Goal: Navigation & Orientation: Find specific page/section

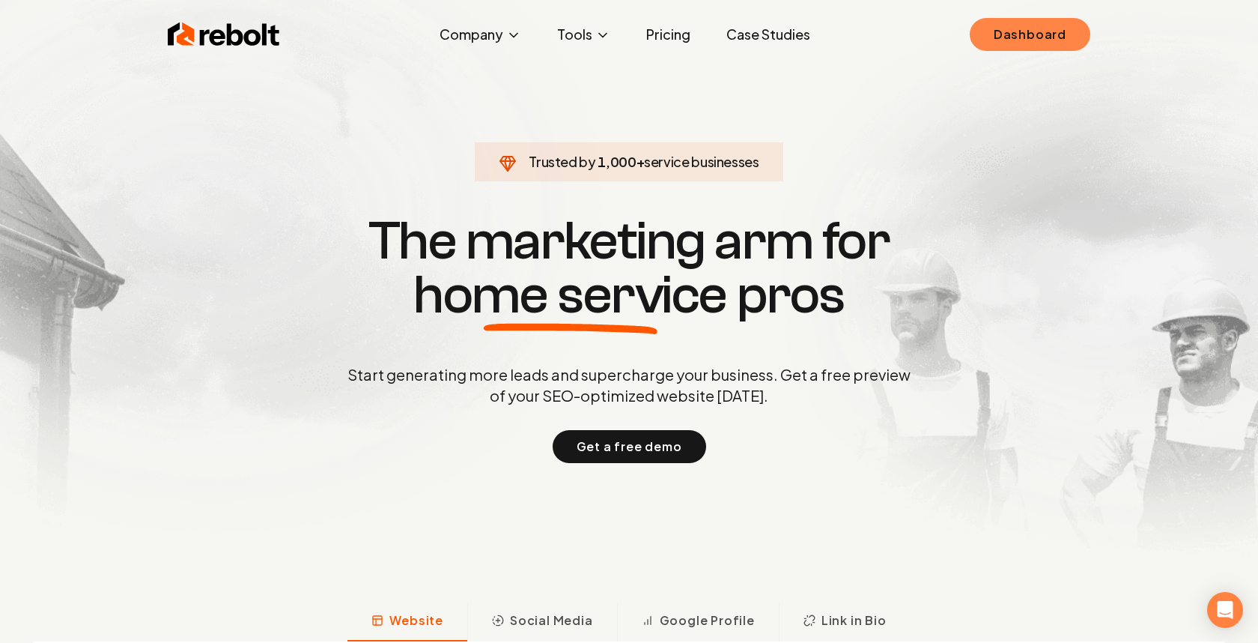
click at [1005, 31] on link "Dashboard" at bounding box center [1030, 34] width 121 height 33
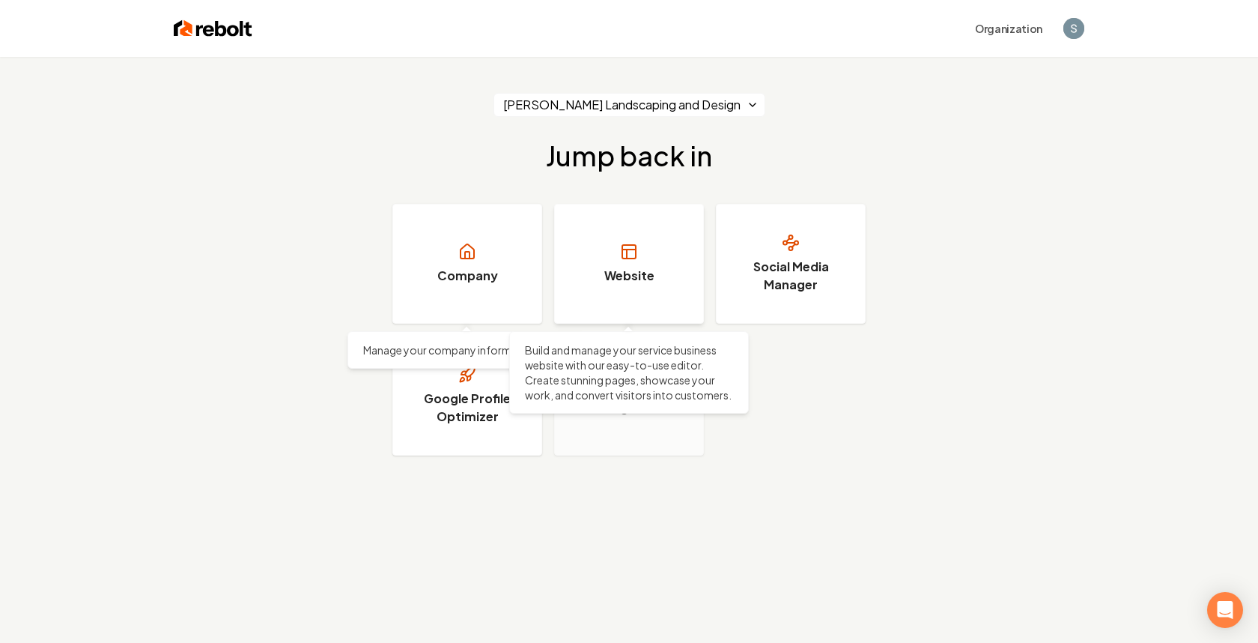
click at [620, 268] on h3 "Website" at bounding box center [629, 276] width 50 height 18
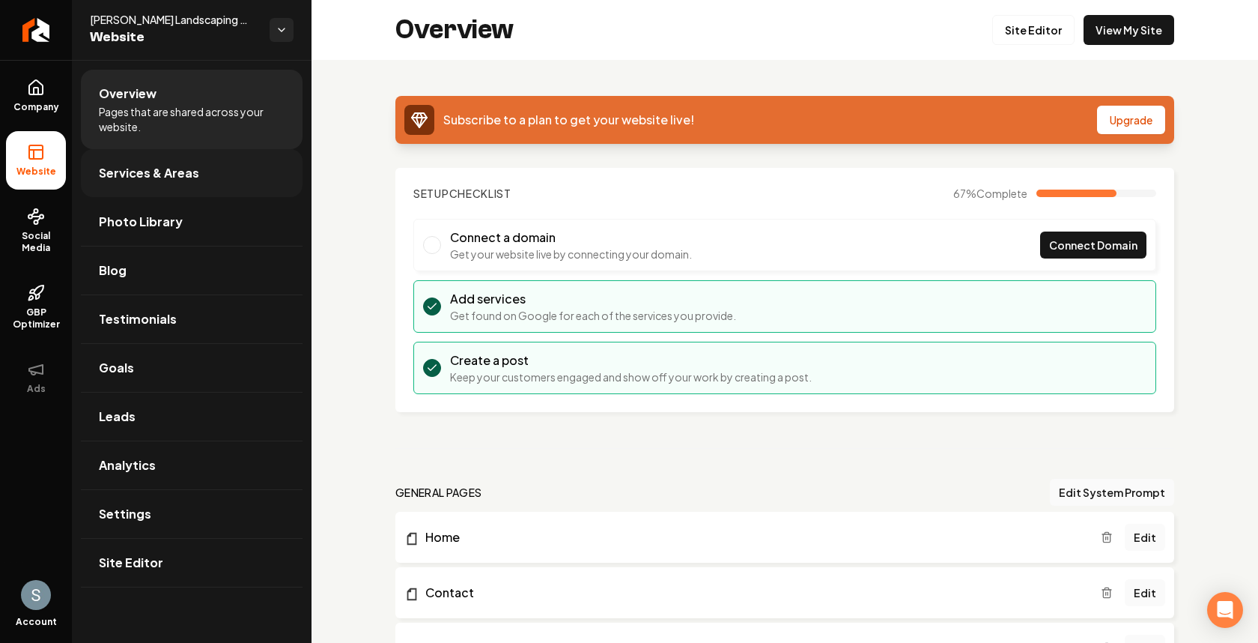
click at [203, 188] on link "Services & Areas" at bounding box center [192, 173] width 222 height 48
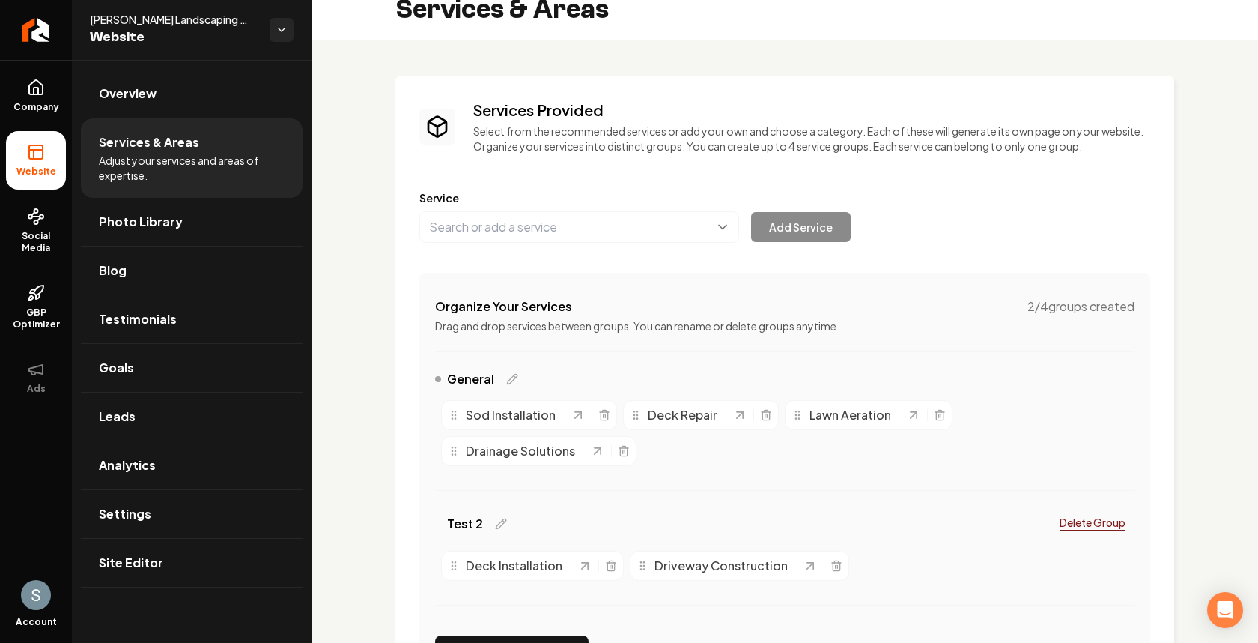
scroll to position [22, 0]
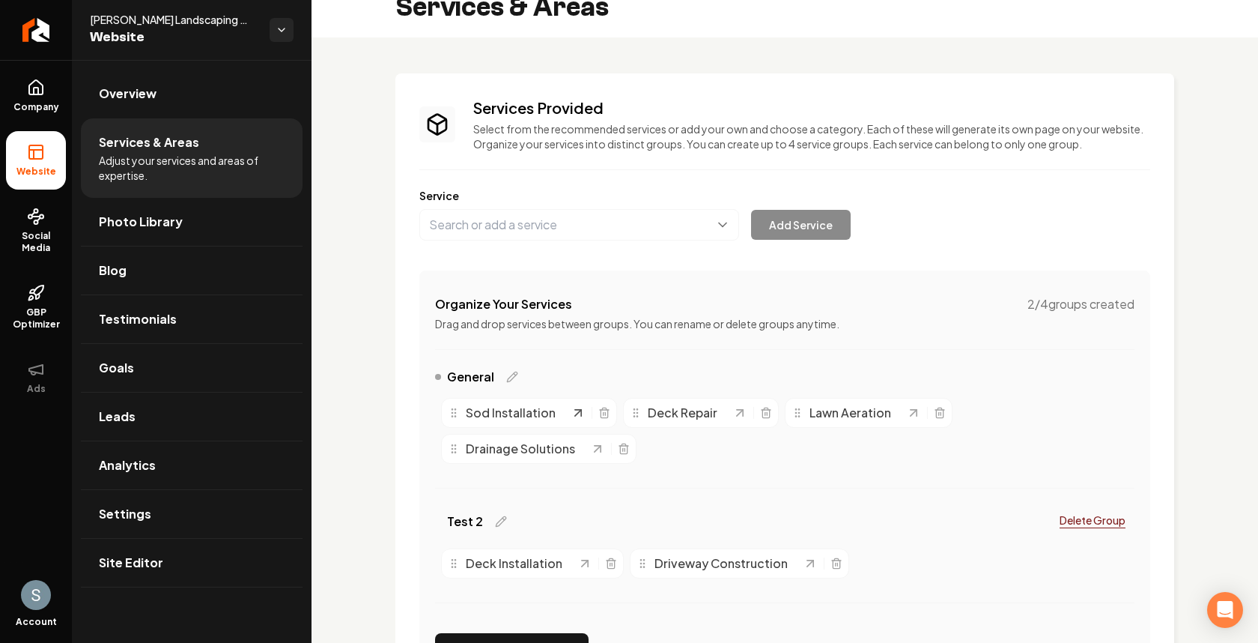
click at [580, 413] on icon "Main content area" at bounding box center [578, 412] width 15 height 15
click at [739, 410] on icon "Main content area" at bounding box center [740, 413] width 6 height 6
click at [285, 25] on html "Company Website Social Media GBP Optimizer Ads Account [PERSON_NAME] Landscapin…" at bounding box center [629, 321] width 1258 height 643
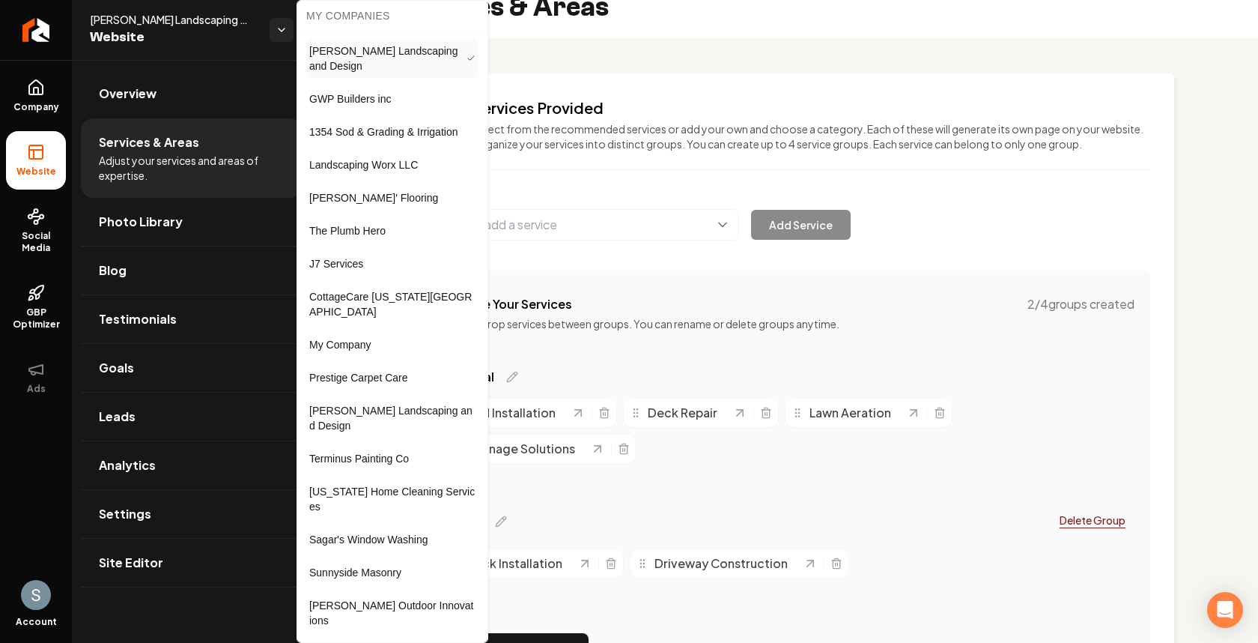
click at [400, 265] on link "J7 Services" at bounding box center [392, 264] width 172 height 24
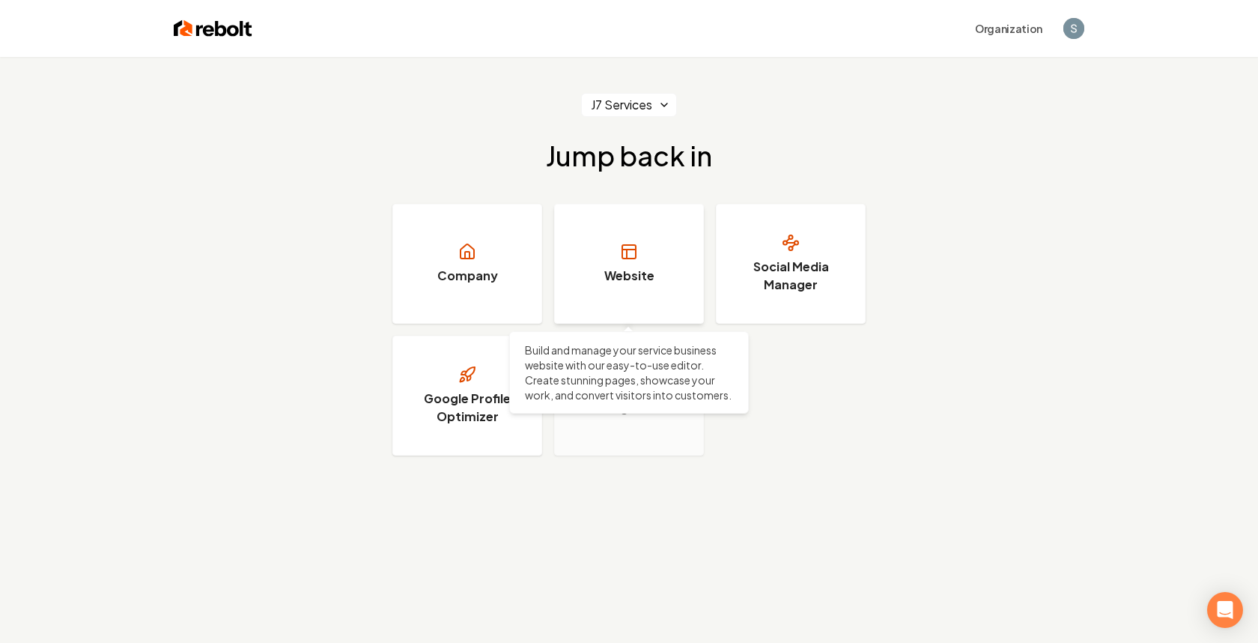
click at [598, 270] on link "Website" at bounding box center [629, 264] width 150 height 120
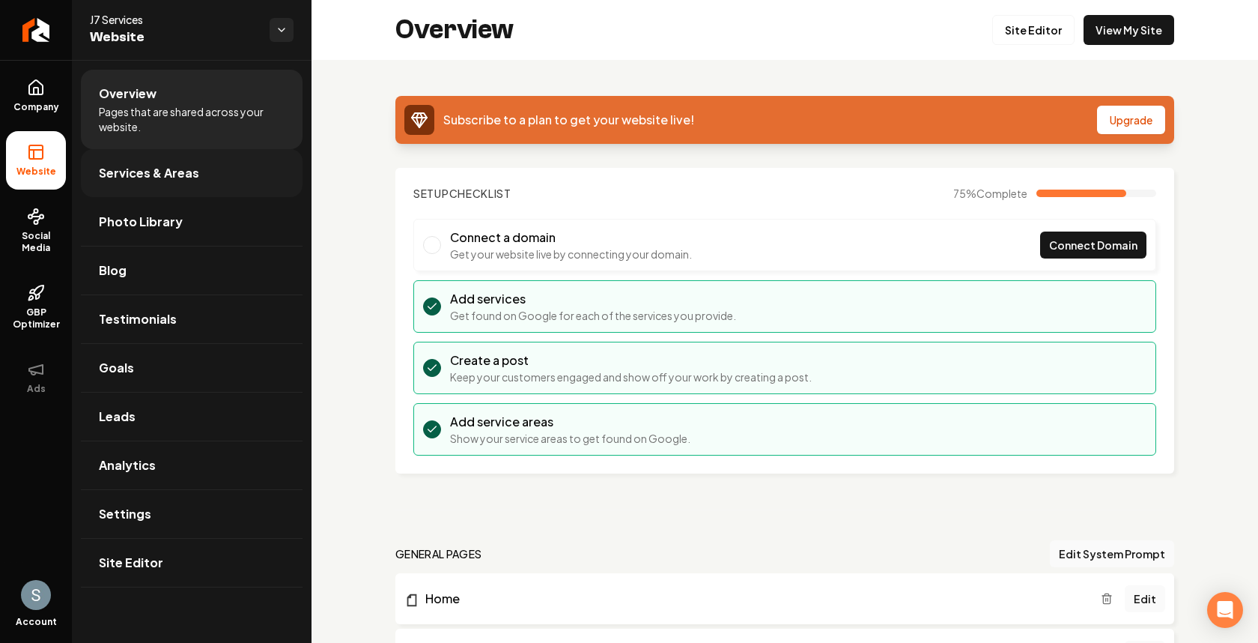
click at [228, 168] on link "Services & Areas" at bounding box center [192, 173] width 222 height 48
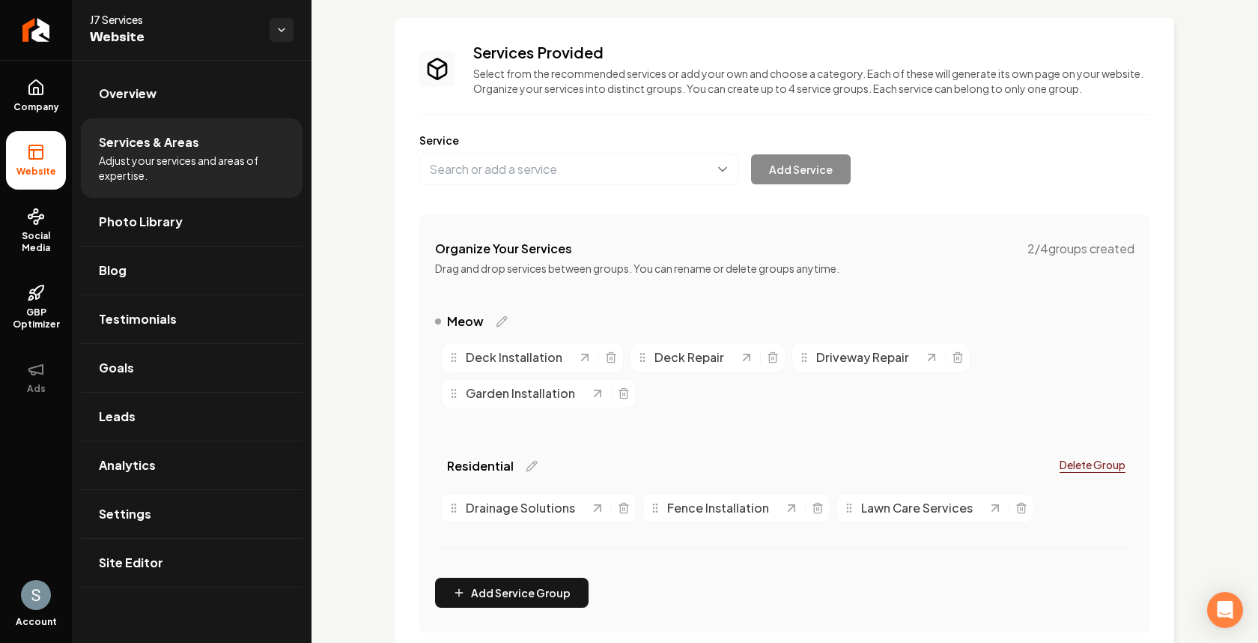
scroll to position [100, 0]
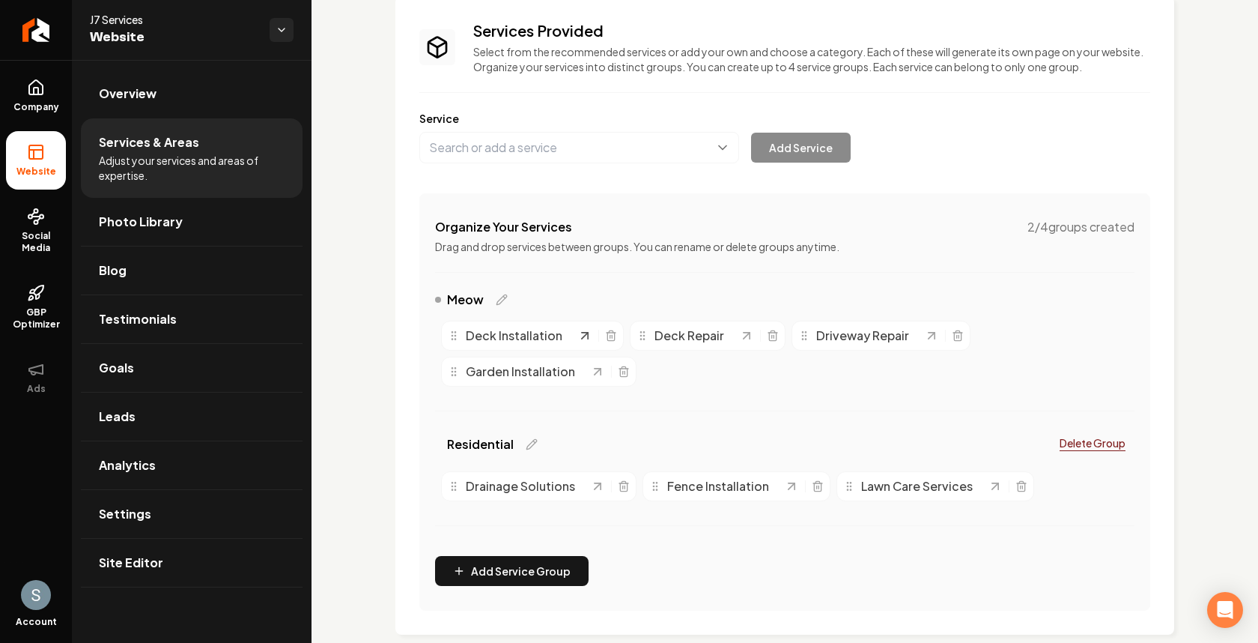
click at [583, 336] on icon "Main content area" at bounding box center [584, 335] width 15 height 15
